Goal: Navigation & Orientation: Find specific page/section

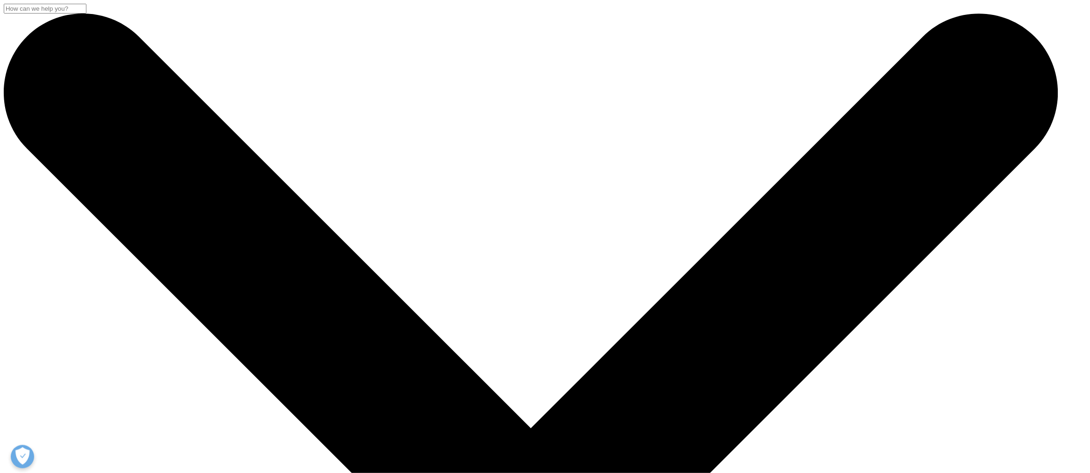
drag, startPoint x: 668, startPoint y: 73, endPoint x: 663, endPoint y: 75, distance: 4.8
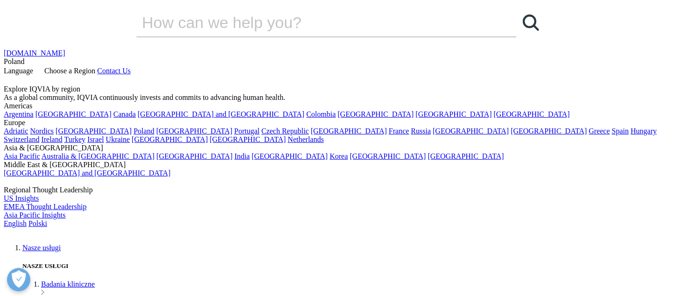
click at [78, 234] on img at bounding box center [41, 234] width 75 height 0
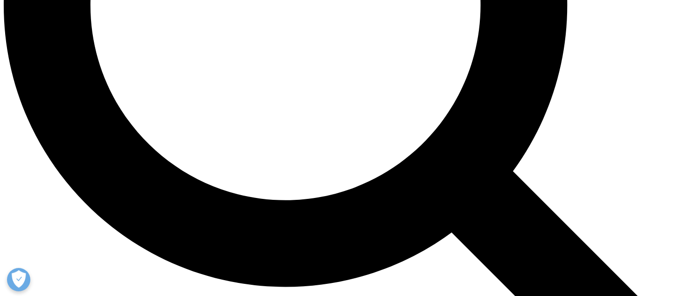
scroll to position [992, 0]
